Goal: Transaction & Acquisition: Purchase product/service

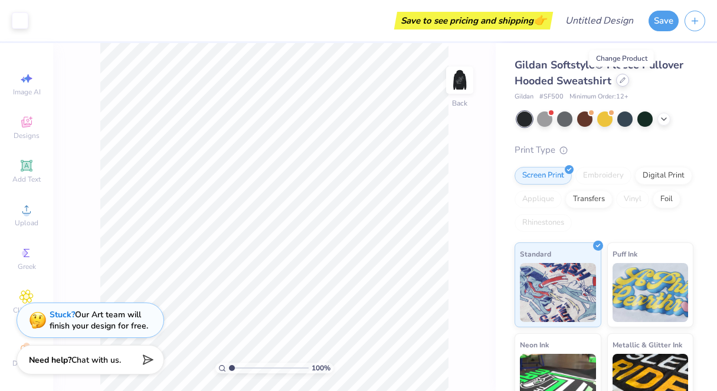
click at [621, 81] on icon at bounding box center [623, 80] width 6 height 6
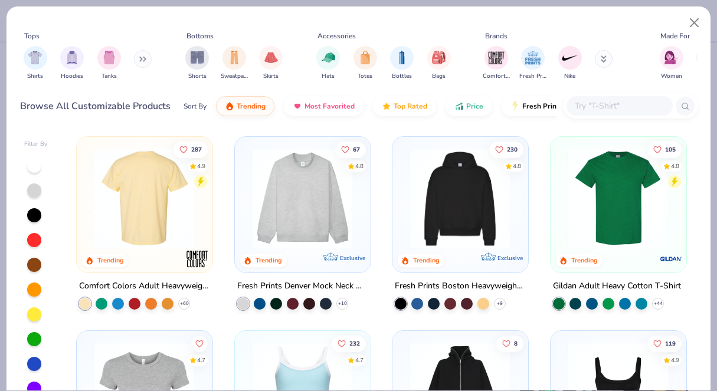
click at [143, 210] on div at bounding box center [145, 199] width 336 height 100
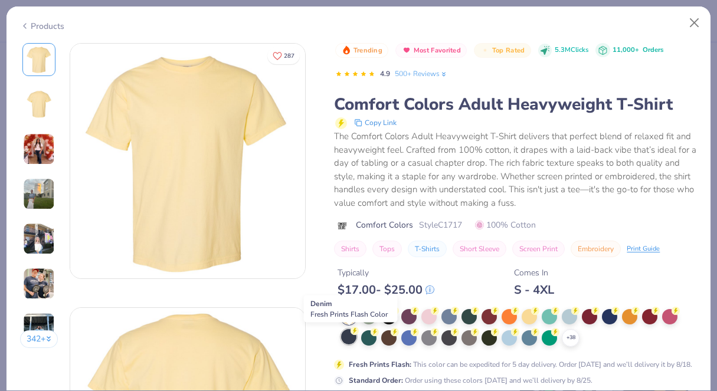
click at [346, 339] on div at bounding box center [348, 336] width 15 height 15
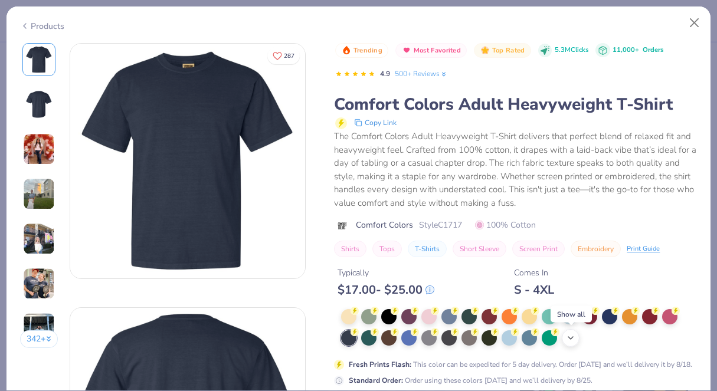
click at [569, 341] on icon at bounding box center [570, 338] width 9 height 9
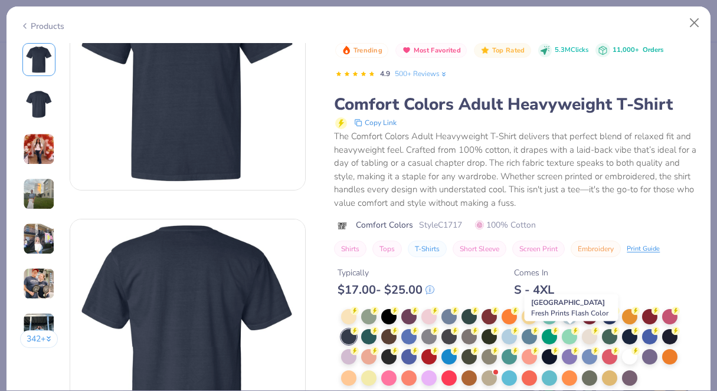
scroll to position [91, 0]
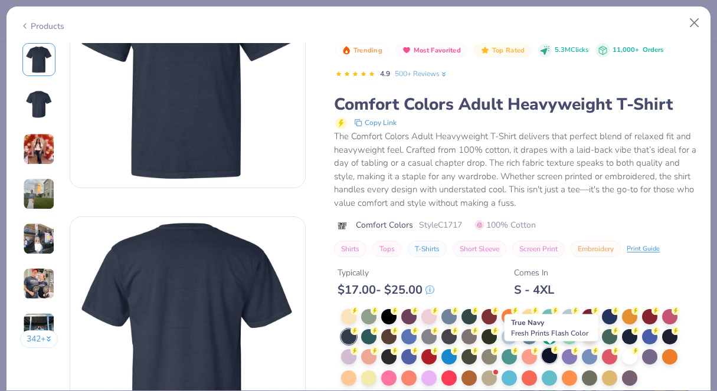
click at [551, 357] on div at bounding box center [549, 355] width 15 height 15
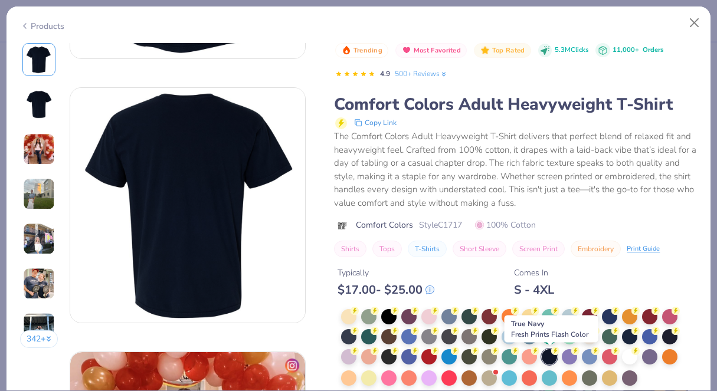
scroll to position [236, 0]
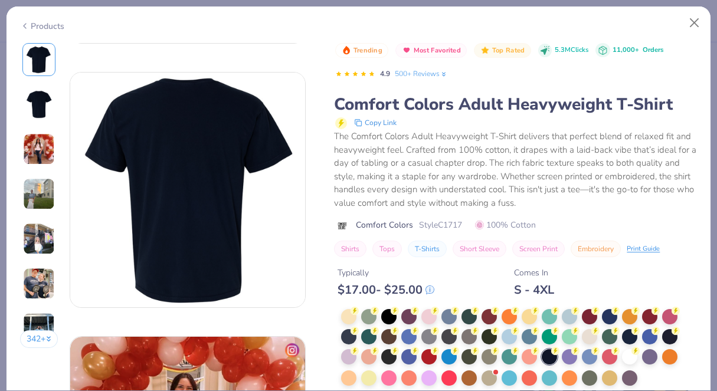
click at [648, 277] on div "Typically $ 17.00 - $ 25.00 Comes In S - 4XL" at bounding box center [515, 277] width 363 height 40
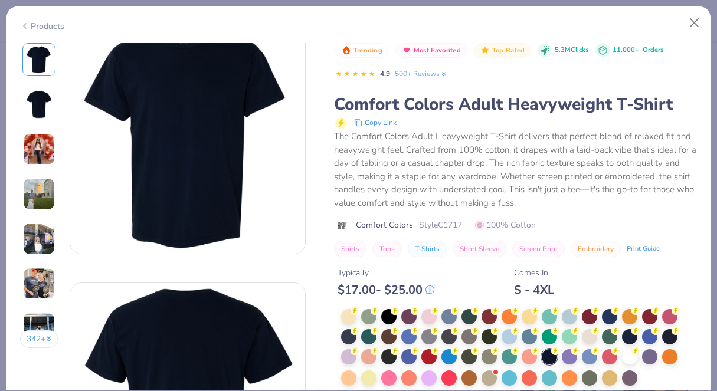
scroll to position [6, 0]
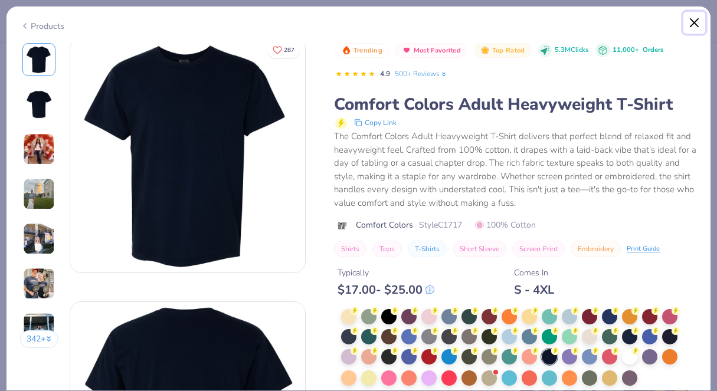
click at [692, 19] on button "Close" at bounding box center [695, 23] width 22 height 22
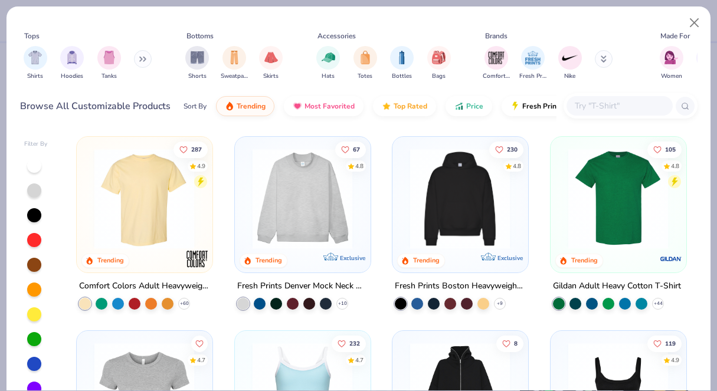
click at [174, 239] on img at bounding box center [145, 199] width 112 height 100
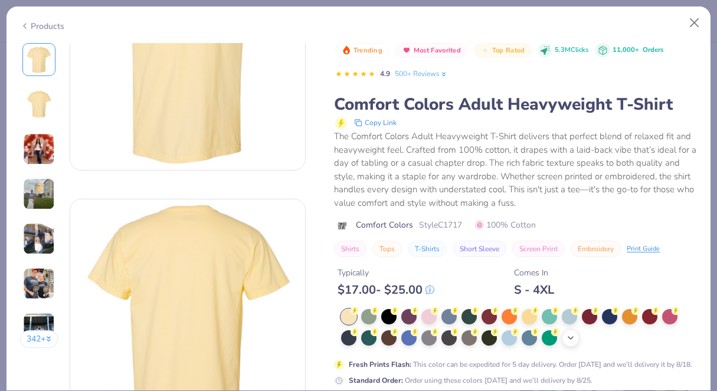
click at [572, 339] on icon at bounding box center [570, 338] width 9 height 9
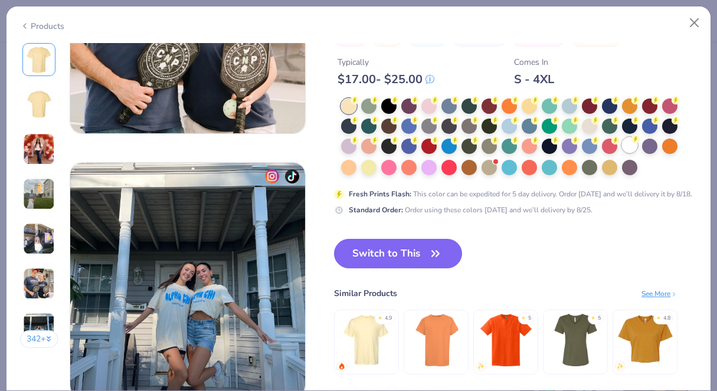
scroll to position [1462, 0]
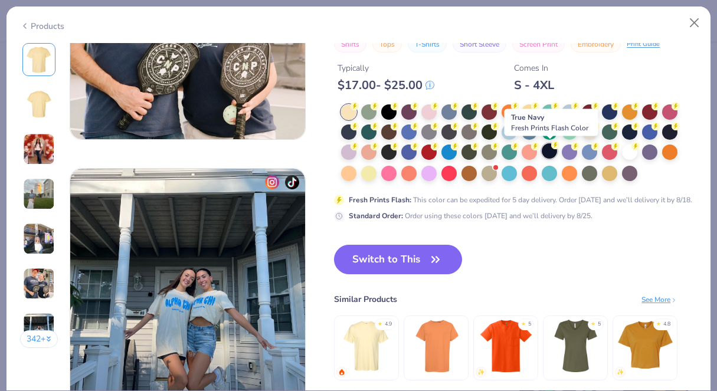
click at [552, 154] on div at bounding box center [549, 150] width 15 height 15
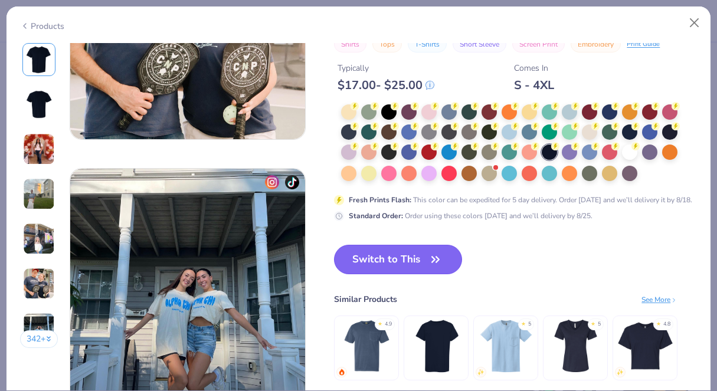
click at [421, 261] on button "Switch to This" at bounding box center [398, 260] width 128 height 30
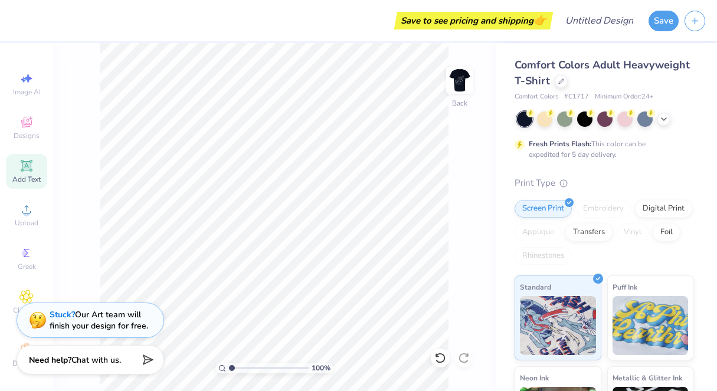
click at [27, 168] on icon at bounding box center [26, 165] width 9 height 9
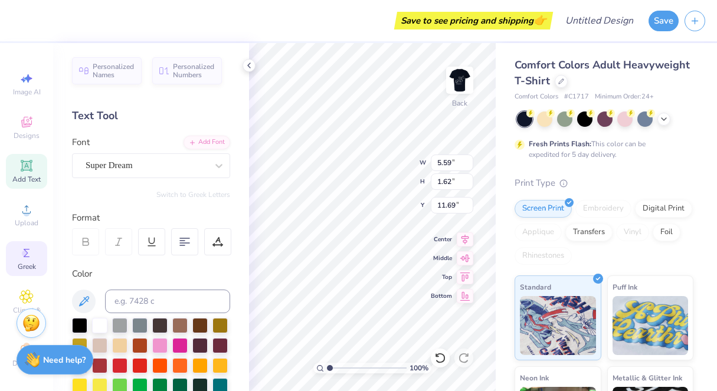
click at [28, 251] on icon at bounding box center [26, 253] width 14 height 14
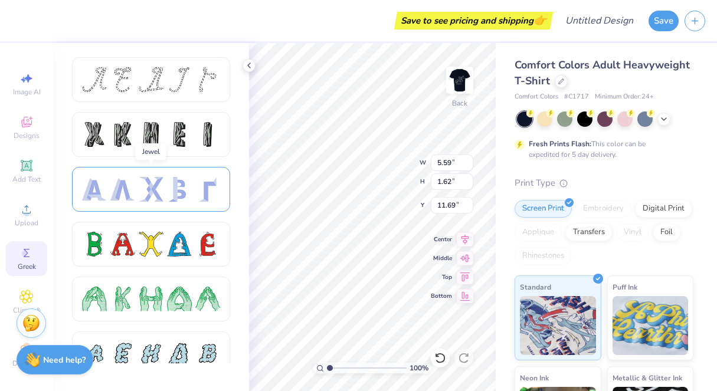
click at [107, 191] on div at bounding box center [151, 189] width 138 height 25
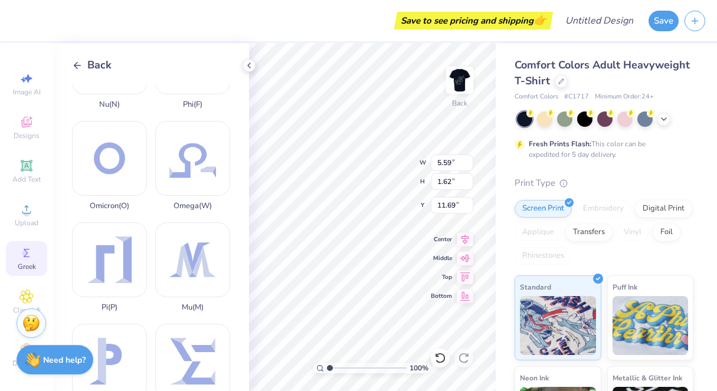
scroll to position [575, 0]
click at [83, 69] on div "Back" at bounding box center [92, 65] width 40 height 16
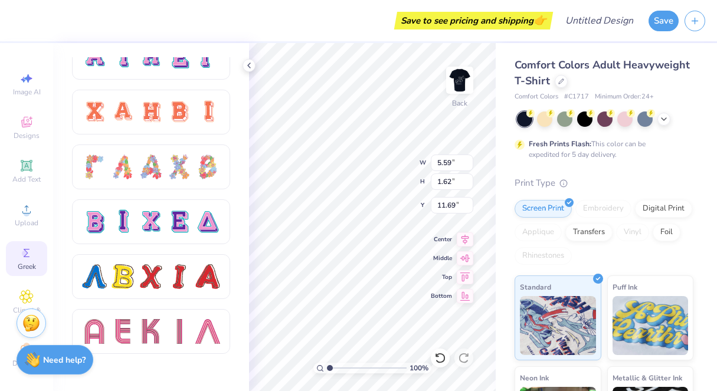
scroll to position [847, 0]
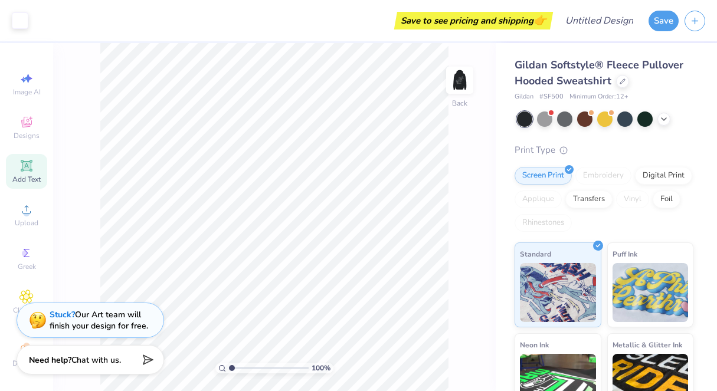
click at [28, 165] on icon at bounding box center [26, 165] width 9 height 9
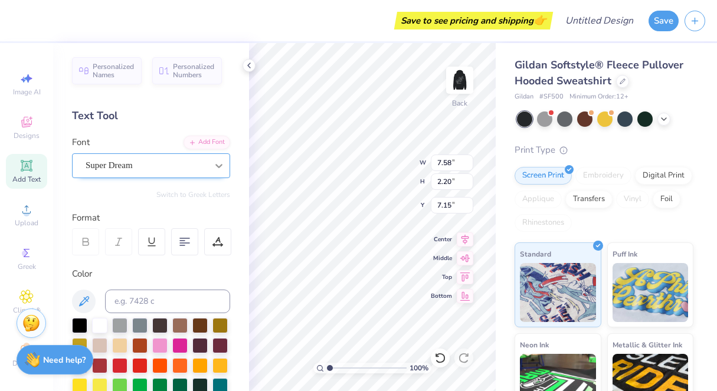
click at [216, 166] on icon at bounding box center [219, 166] width 12 height 12
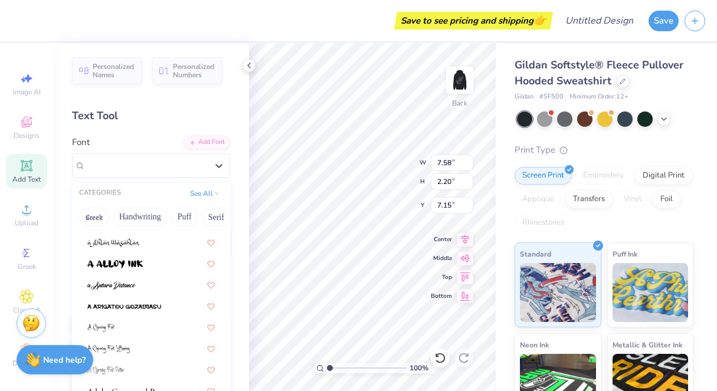
scroll to position [83, 0]
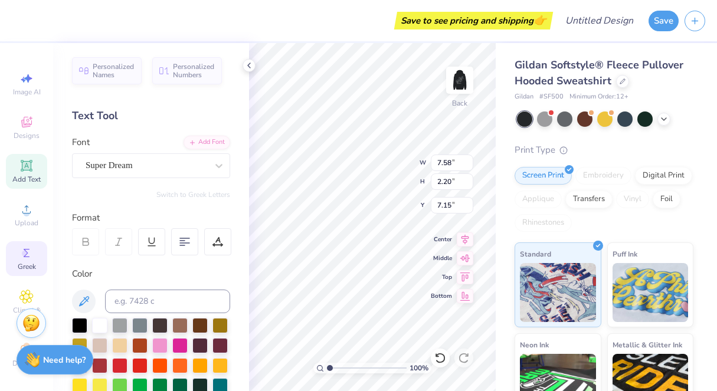
click at [24, 255] on circle at bounding box center [25, 253] width 6 height 6
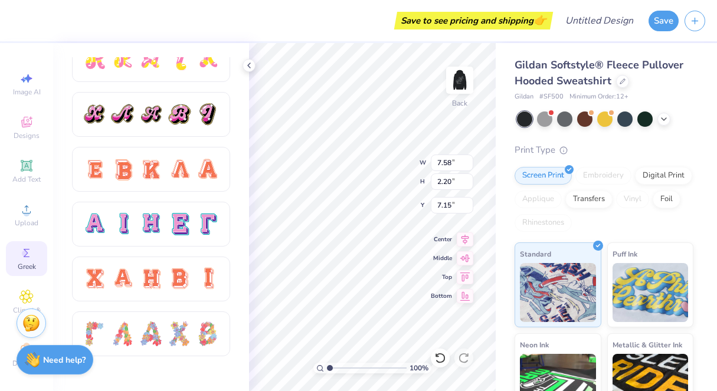
scroll to position [693, 0]
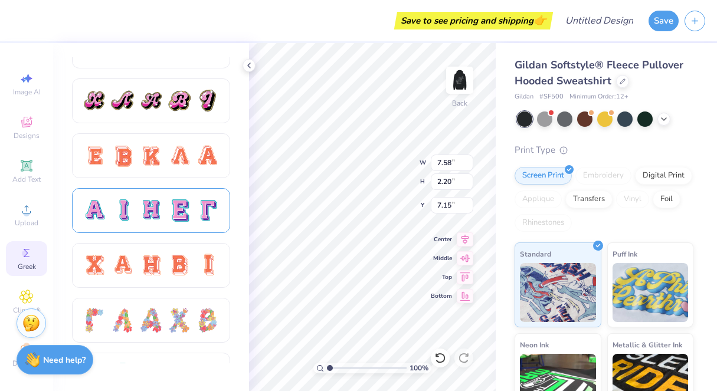
click at [197, 211] on div at bounding box center [207, 210] width 25 height 25
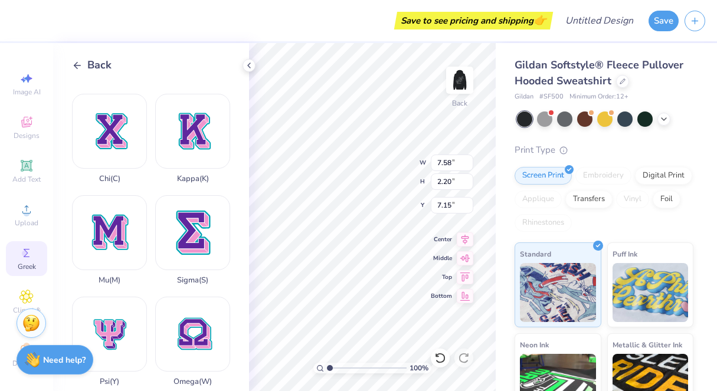
scroll to position [396, 0]
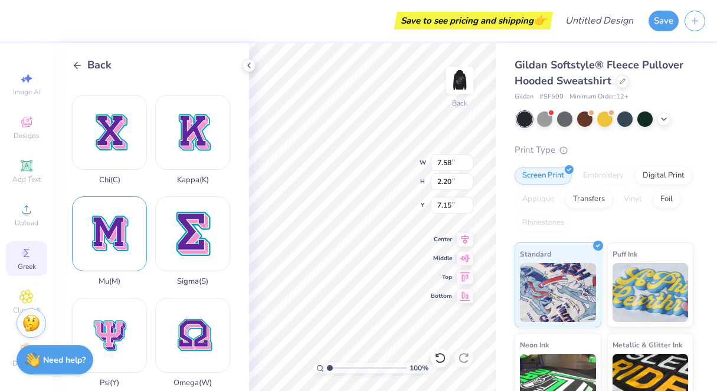
click at [119, 235] on div "Mu ( M )" at bounding box center [109, 242] width 75 height 90
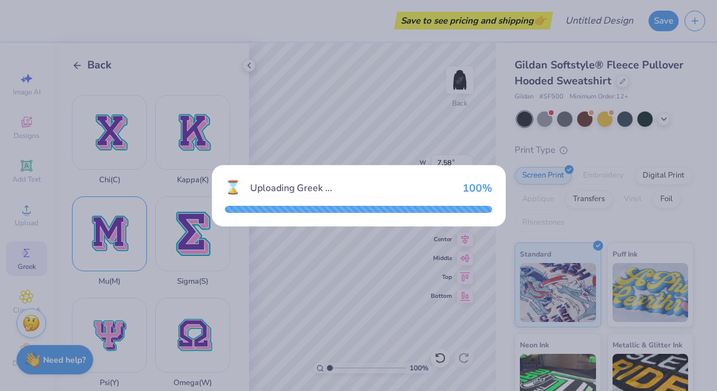
type input "15.00"
type input "14.54"
type input "0.98"
